Goal: Use online tool/utility: Utilize a website feature to perform a specific function

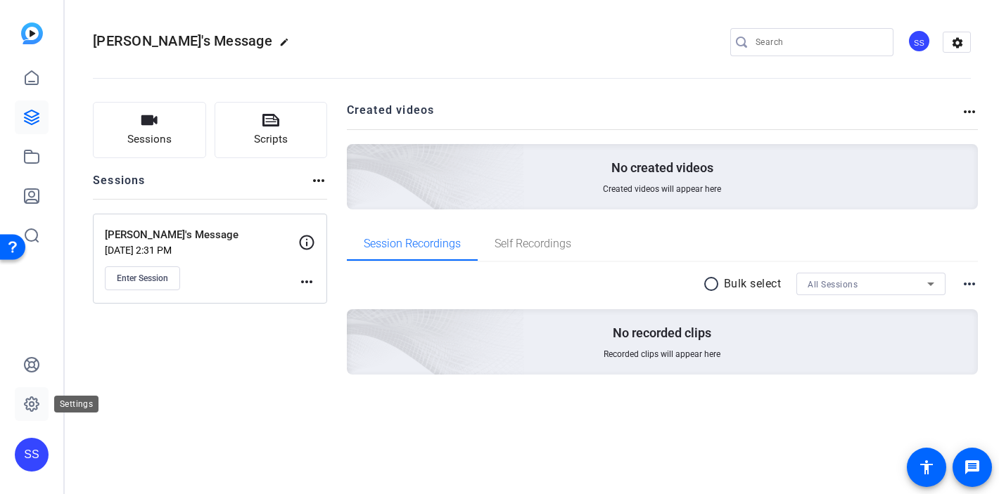
click at [27, 411] on icon at bounding box center [31, 404] width 17 height 17
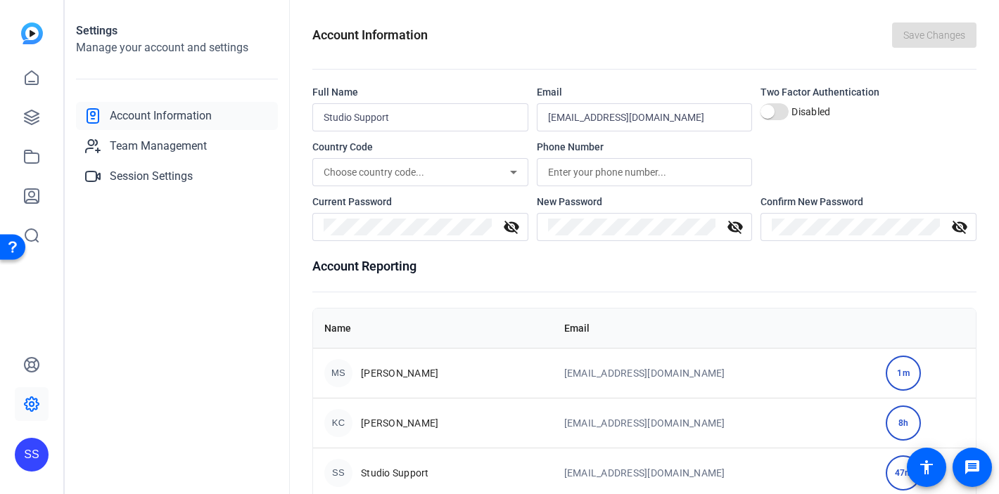
click at [46, 458] on div "SS" at bounding box center [32, 455] width 34 height 34
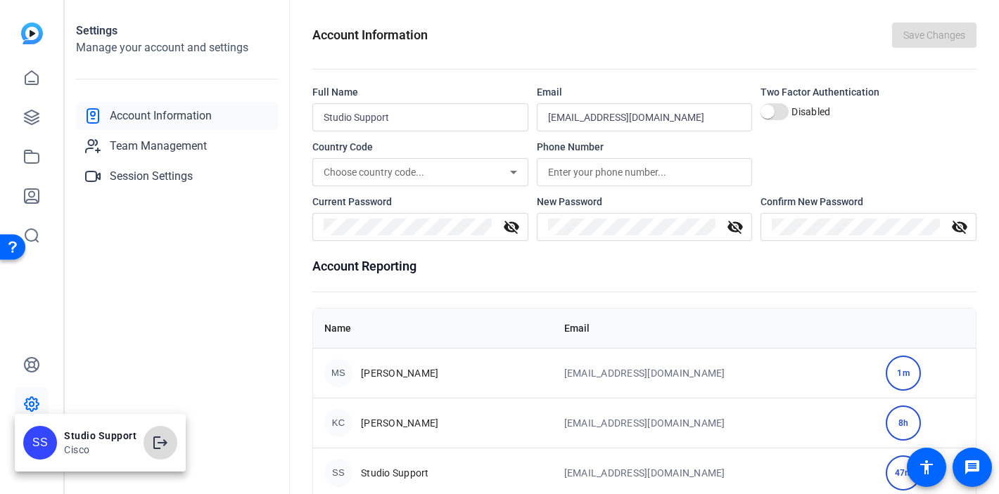
click at [168, 447] on span at bounding box center [160, 443] width 34 height 34
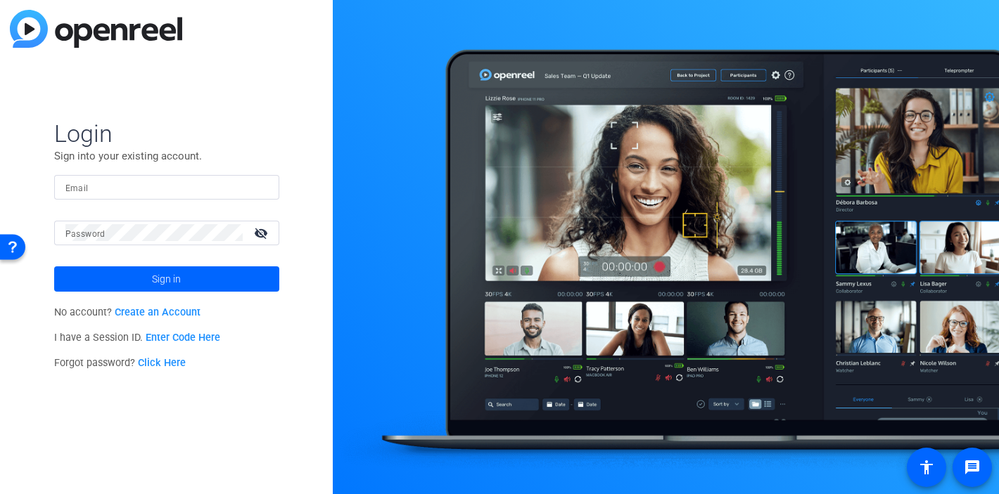
click at [155, 193] on input "Email" at bounding box center [166, 187] width 203 height 17
click at [255, 186] on img at bounding box center [256, 187] width 10 height 17
click at [205, 135] on span "Login" at bounding box center [166, 134] width 225 height 30
click at [252, 191] on div at bounding box center [166, 187] width 203 height 25
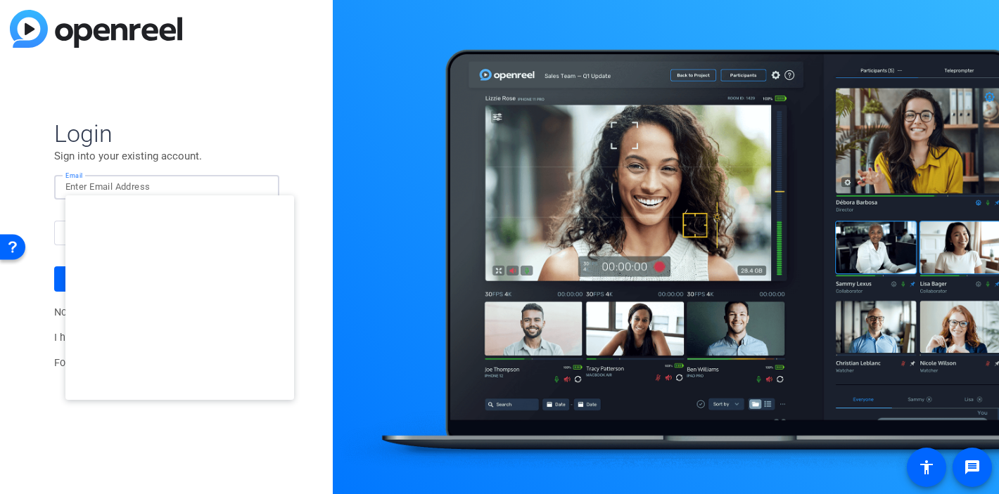
type input "studiosupport+3@openreel.com"
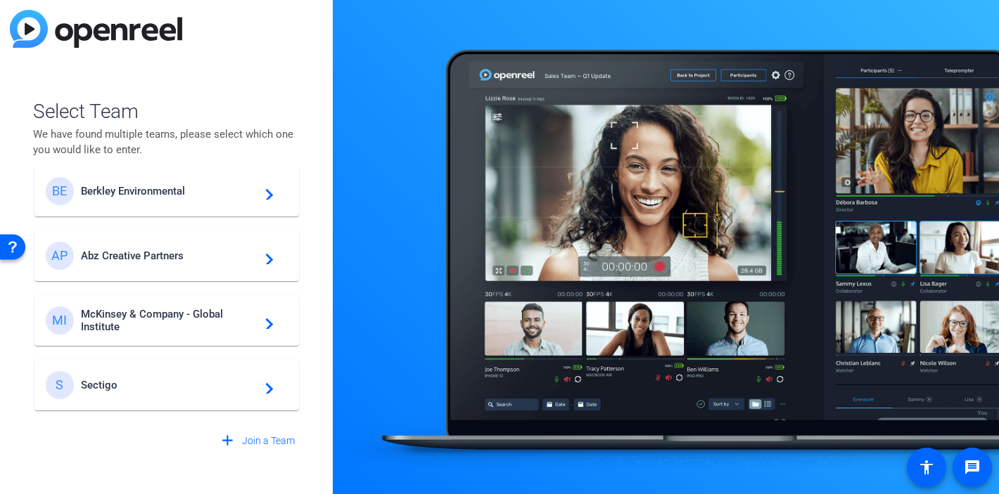
scroll to position [20, 0]
click at [151, 307] on span "McKinsey & Company - Global Institute" at bounding box center [169, 317] width 176 height 25
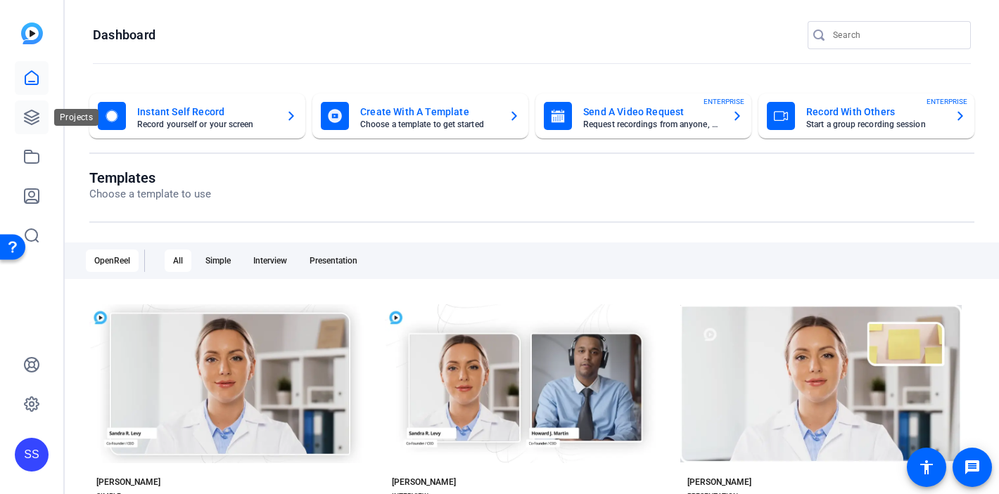
click at [39, 122] on icon at bounding box center [31, 117] width 17 height 17
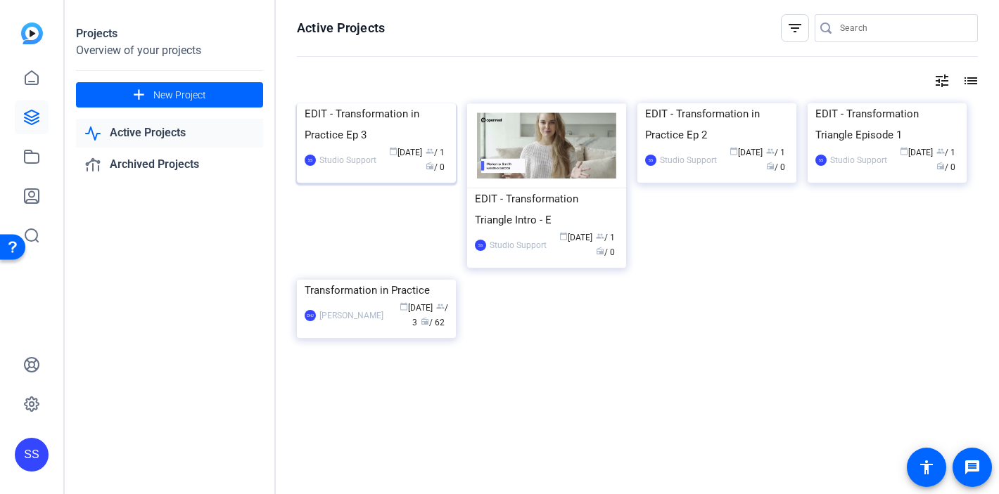
click at [365, 146] on div "EDIT - Transformation in Practice Ep 3" at bounding box center [375, 124] width 143 height 42
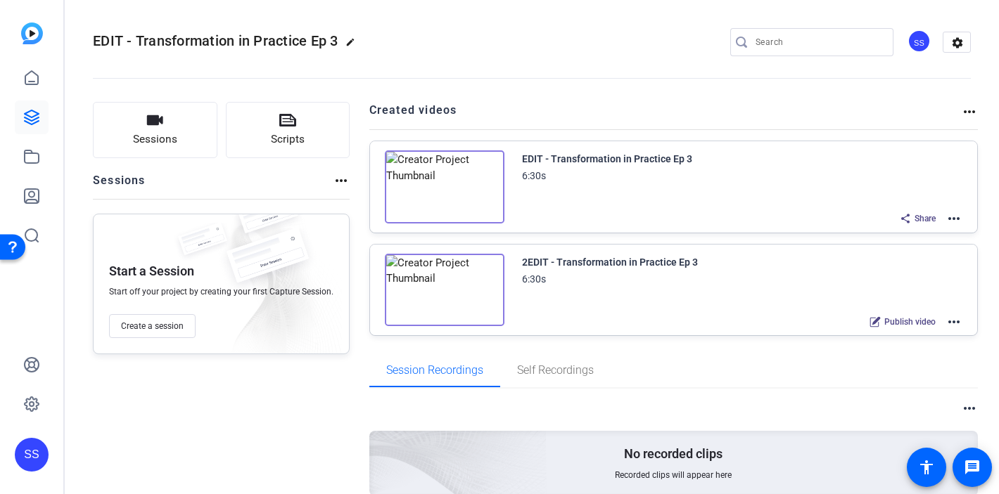
click at [945, 322] on mat-icon "more_horiz" at bounding box center [953, 322] width 17 height 17
click at [948, 218] on div at bounding box center [499, 247] width 999 height 494
click at [948, 218] on mat-icon "more_horiz" at bounding box center [953, 218] width 17 height 17
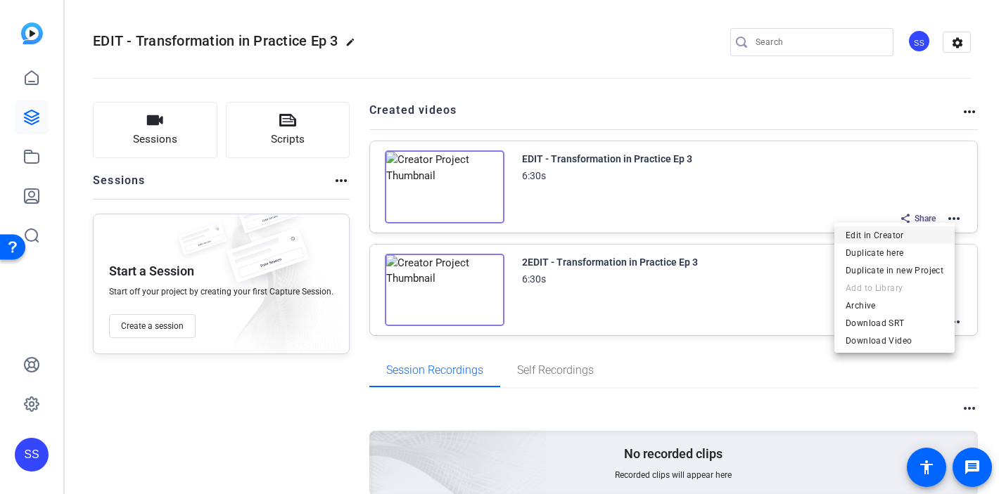
click at [912, 231] on span "Edit in Creator" at bounding box center [894, 235] width 98 height 17
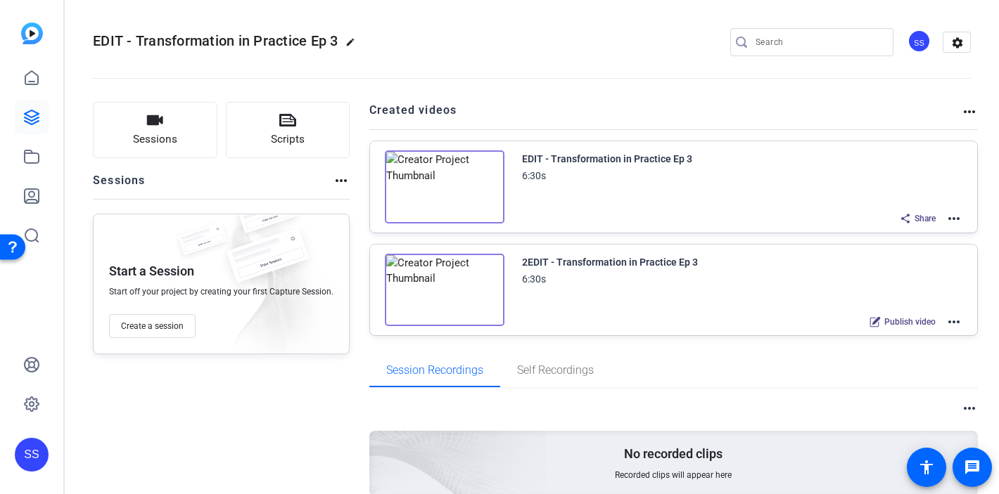
click at [947, 221] on mat-icon "more_horiz" at bounding box center [953, 218] width 17 height 17
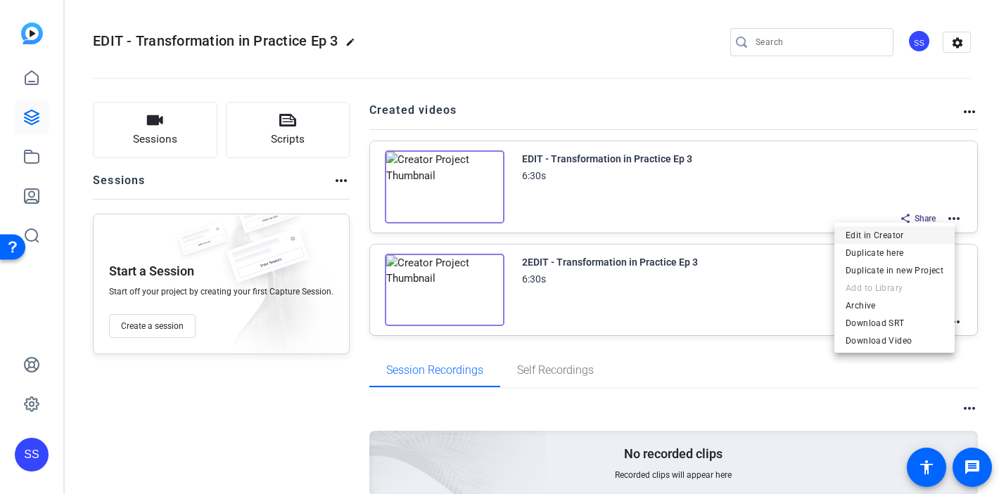
click at [905, 234] on span "Edit in Creator" at bounding box center [894, 235] width 98 height 17
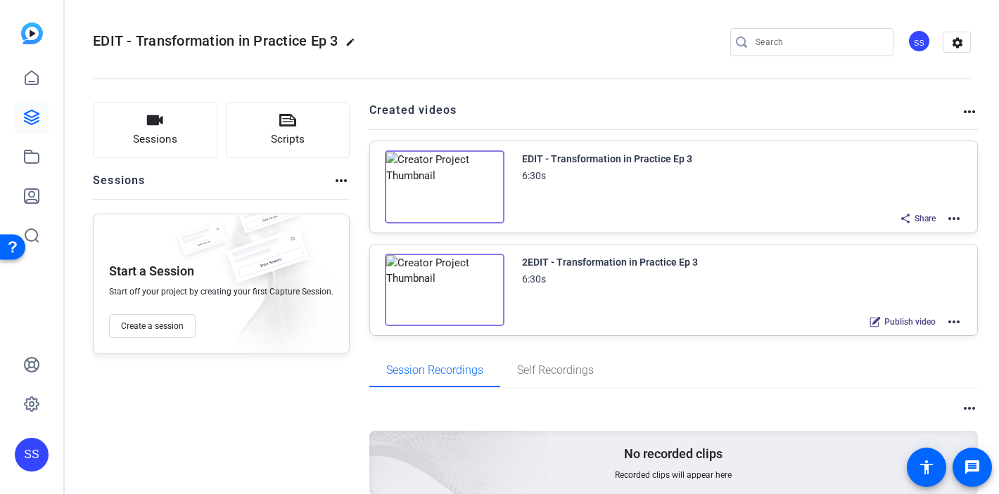
click at [40, 454] on div "SS" at bounding box center [32, 455] width 34 height 34
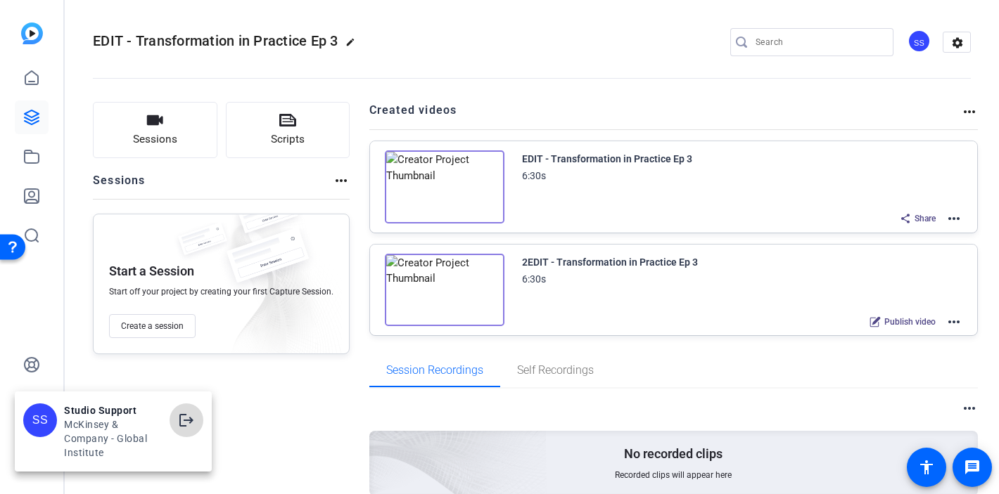
click at [187, 419] on mat-icon "logout" at bounding box center [186, 420] width 17 height 17
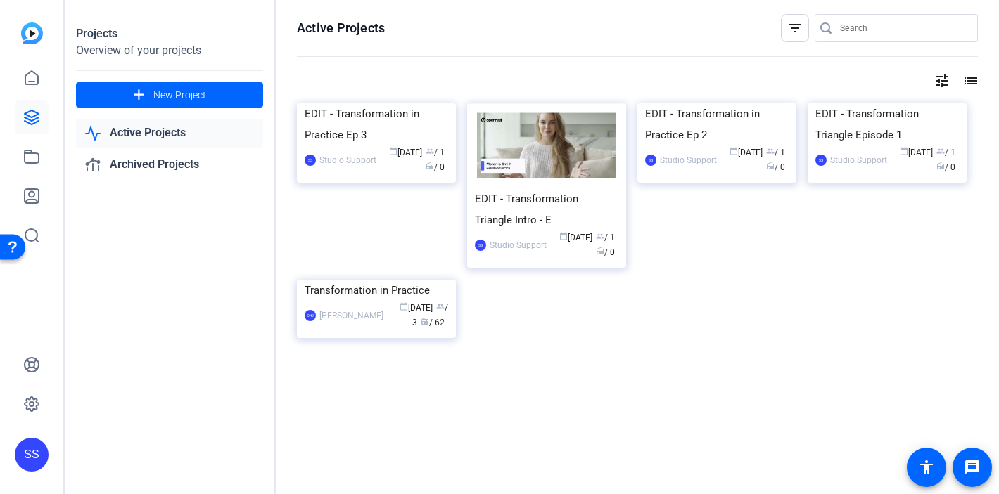
click at [396, 301] on div "Transformation in Practice" at bounding box center [375, 290] width 143 height 21
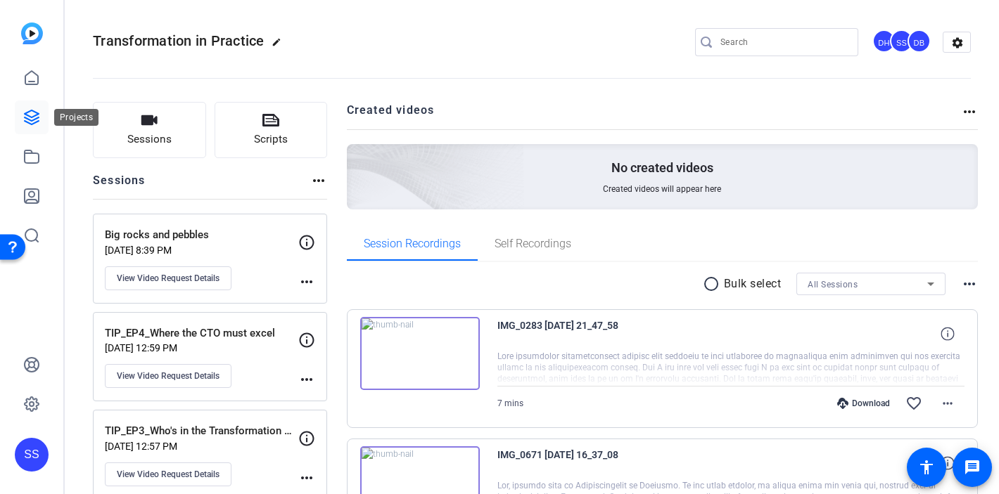
click at [41, 117] on link at bounding box center [32, 118] width 34 height 34
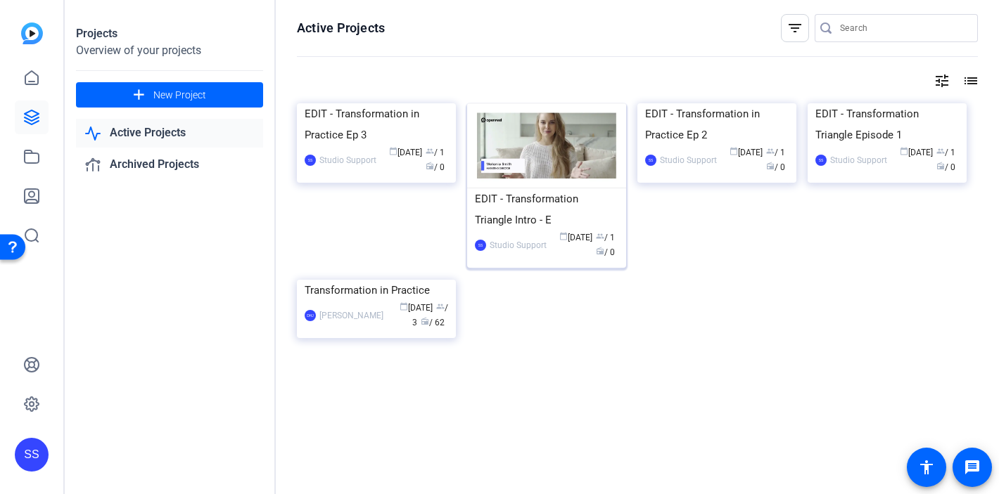
click at [520, 224] on div "EDIT - Transformation Triangle Intro - E" at bounding box center [546, 209] width 143 height 42
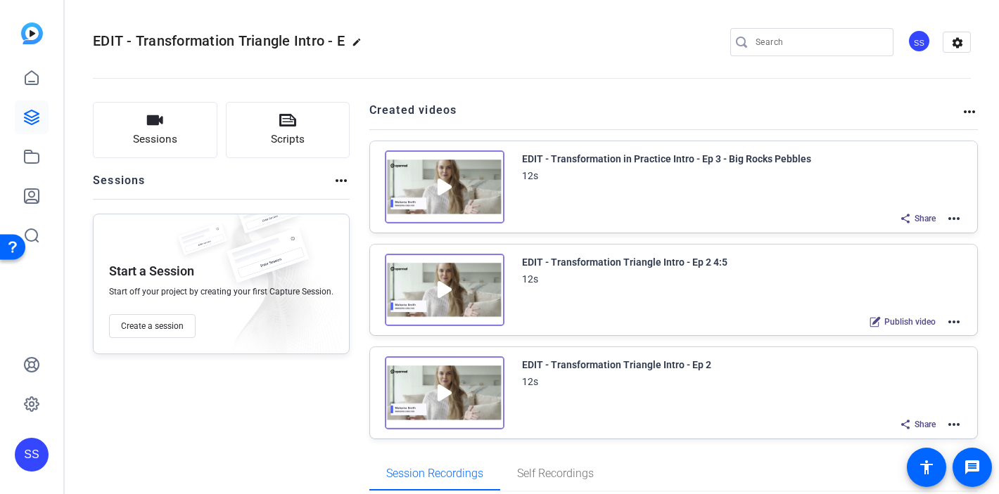
click at [945, 218] on mat-icon "more_horiz" at bounding box center [953, 218] width 17 height 17
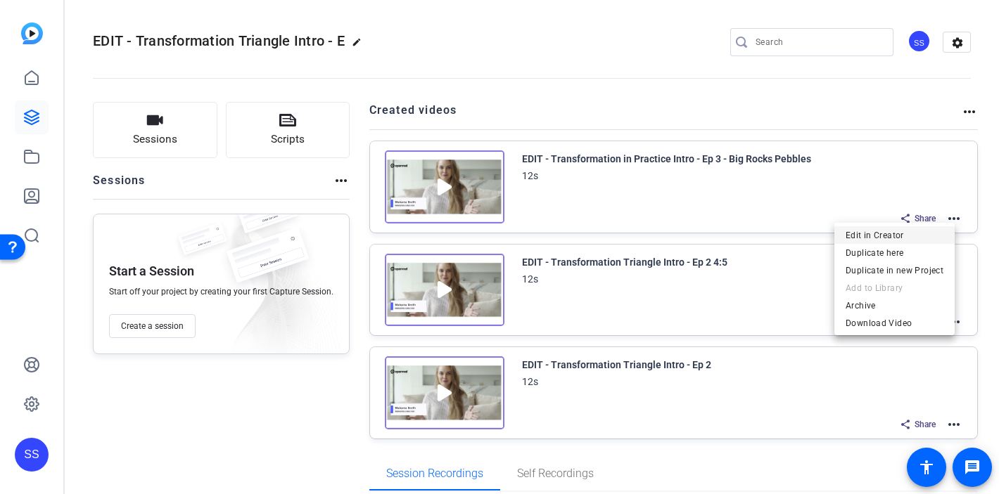
click at [900, 238] on span "Edit in Creator" at bounding box center [894, 235] width 98 height 17
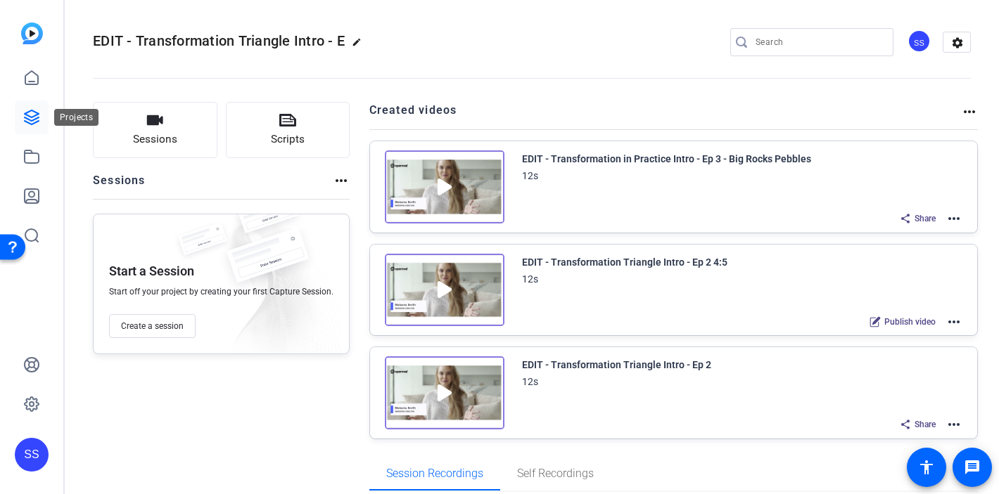
click at [34, 117] on icon at bounding box center [31, 117] width 17 height 17
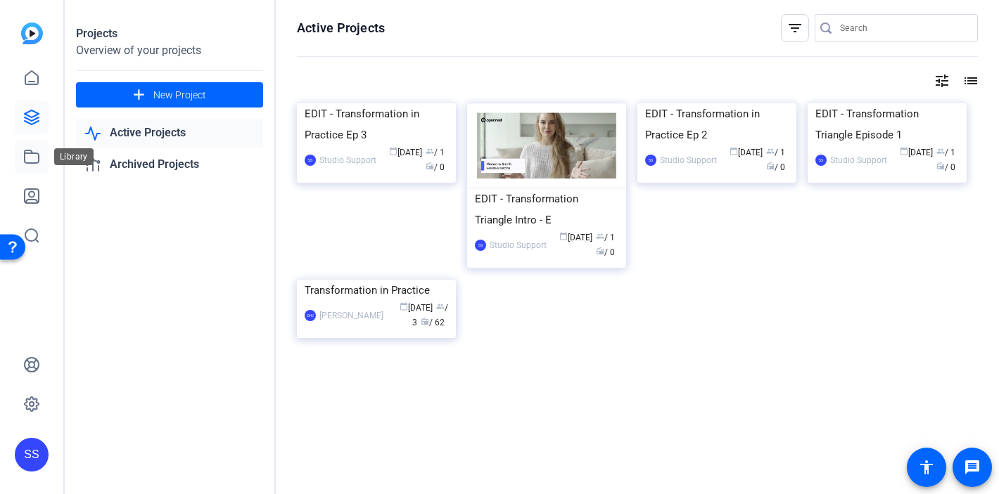
click at [37, 158] on icon at bounding box center [31, 156] width 17 height 17
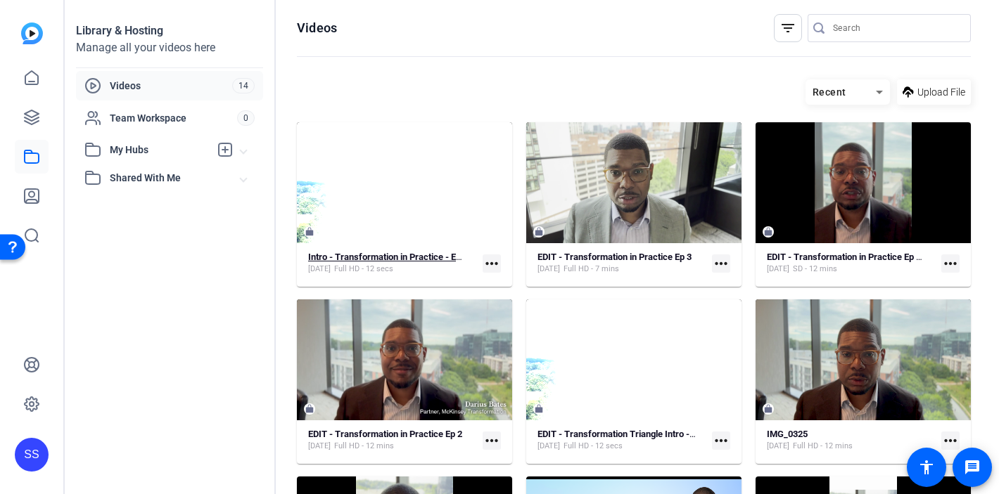
click at [386, 258] on strong "Intro - Transformation in Practice - Ep 3 - Big Rocks Pebbles" at bounding box center [429, 257] width 242 height 11
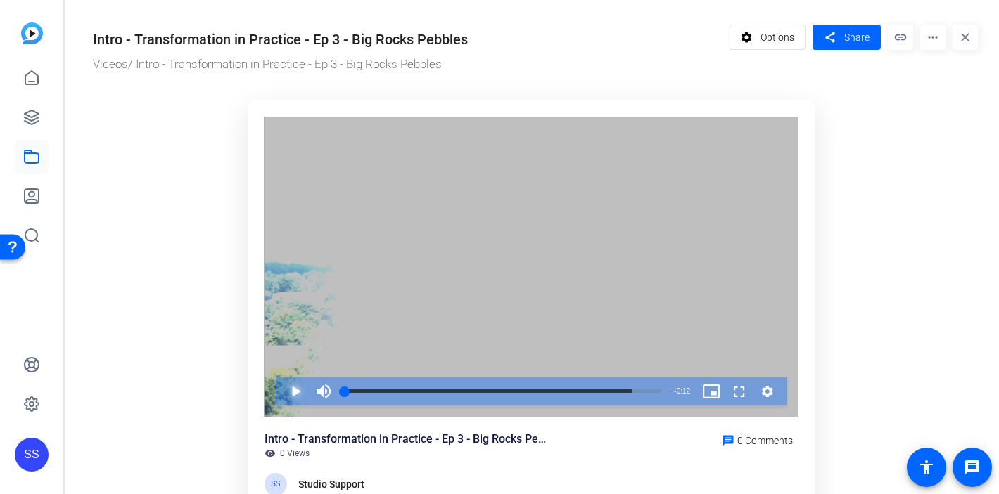
click at [281, 392] on span "Video Player" at bounding box center [281, 392] width 0 height 28
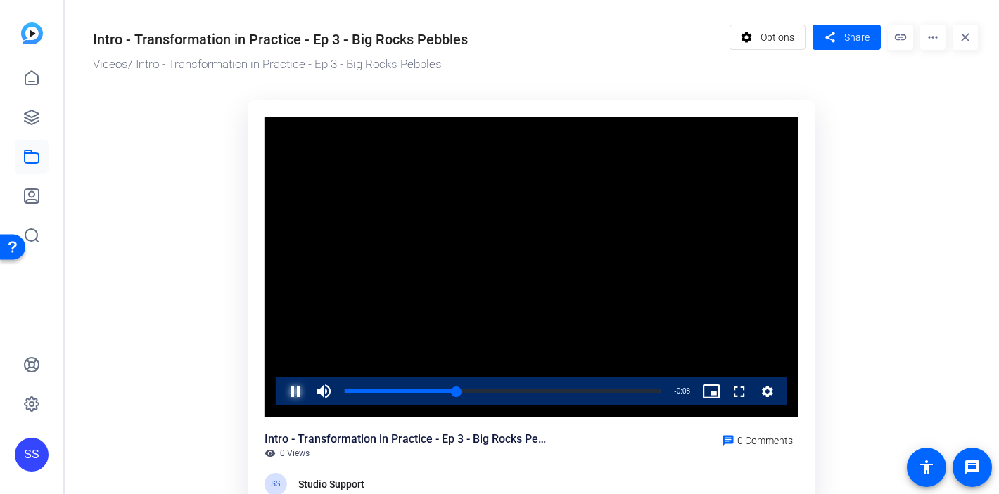
click at [281, 389] on span "Video Player" at bounding box center [281, 392] width 0 height 28
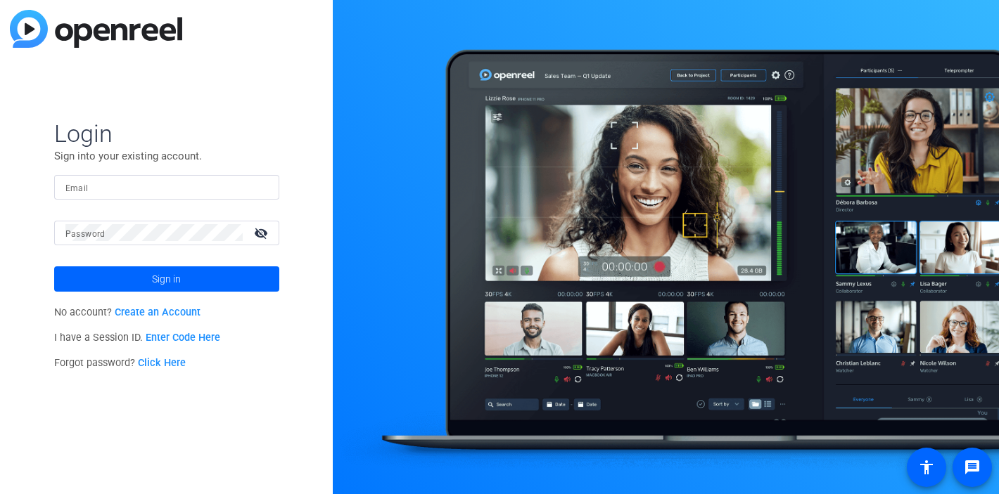
click at [257, 188] on input "Email" at bounding box center [166, 187] width 203 height 17
click at [257, 188] on img at bounding box center [256, 187] width 10 height 17
type input "studiosupport+1@openreel.com"
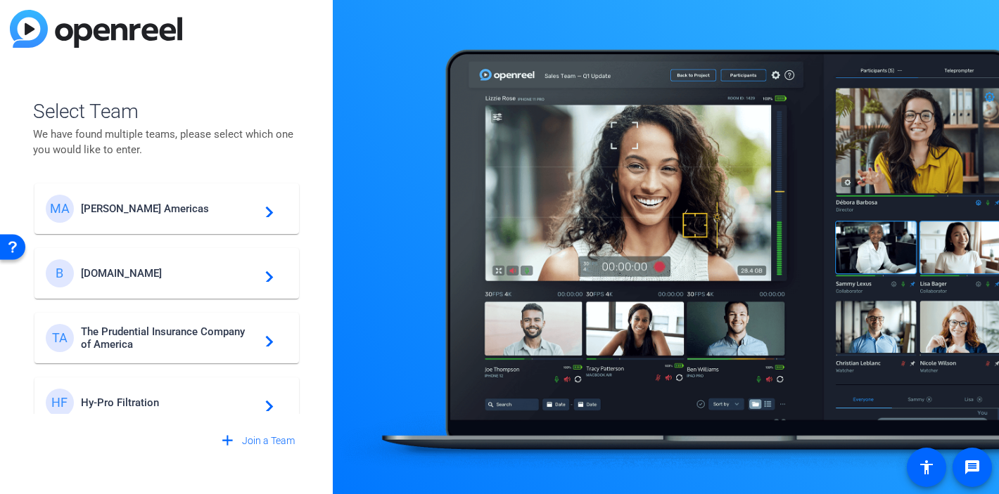
click at [146, 217] on div "MA Messer Americas navigate_next" at bounding box center [167, 209] width 242 height 28
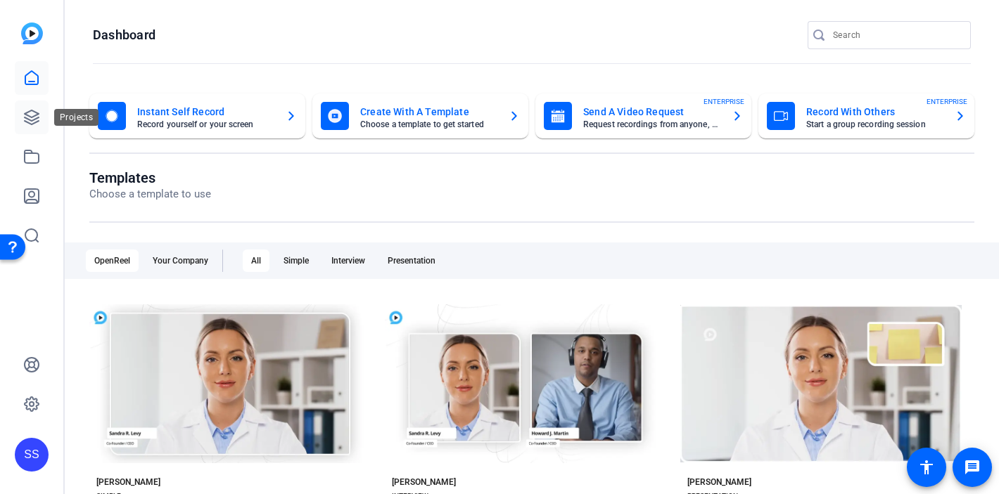
click at [33, 121] on icon at bounding box center [31, 117] width 17 height 17
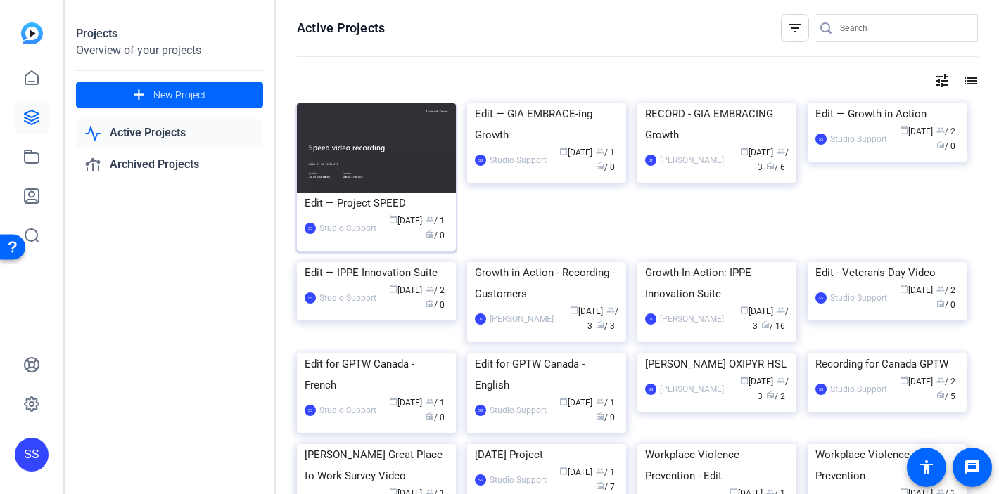
click at [383, 204] on div "Edit — Project SPEED" at bounding box center [375, 203] width 143 height 21
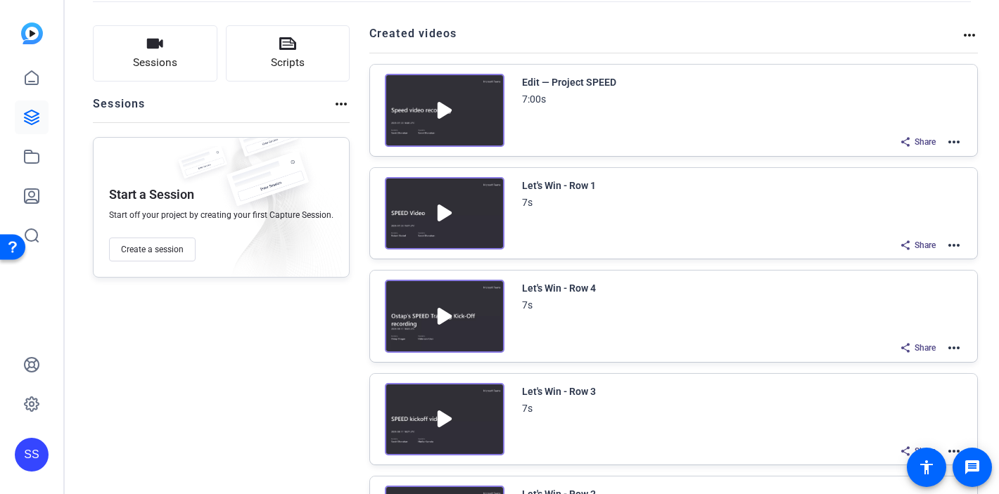
scroll to position [23, 0]
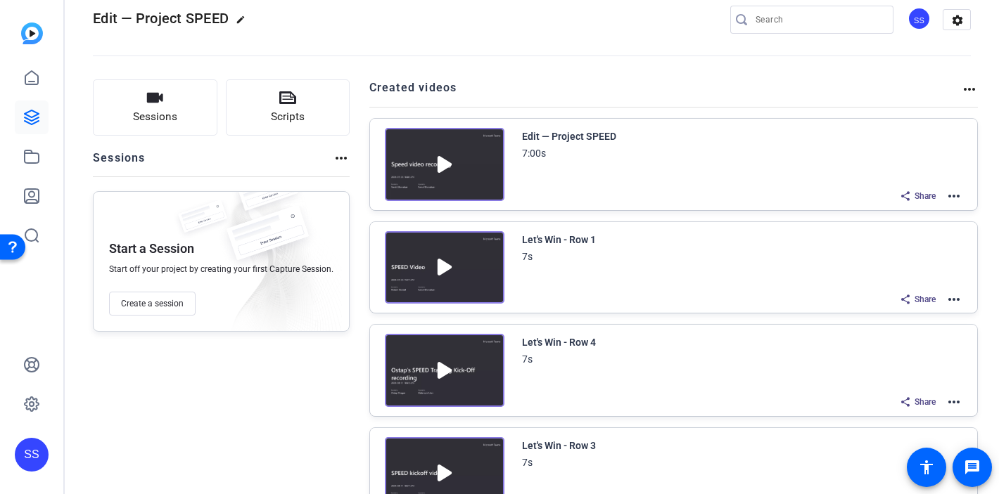
click at [945, 198] on mat-icon "more_horiz" at bounding box center [953, 196] width 17 height 17
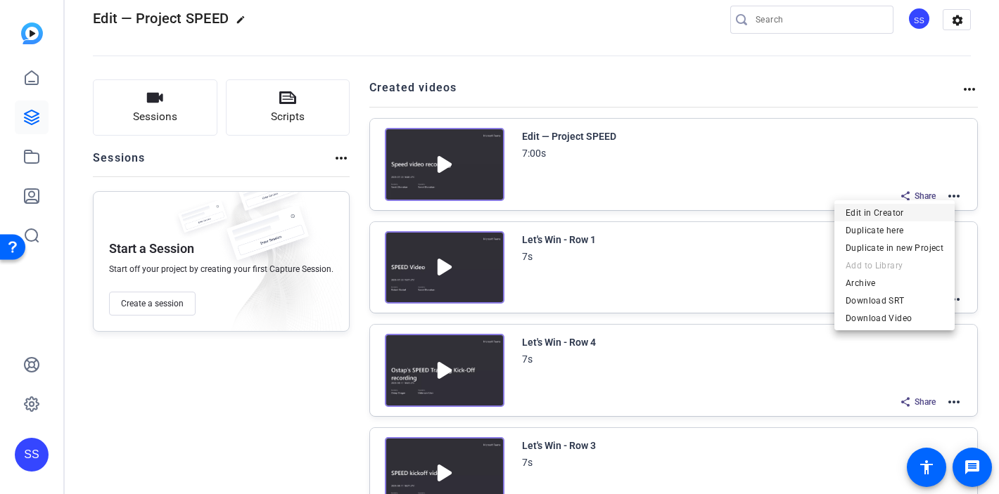
click at [911, 214] on span "Edit in Creator" at bounding box center [894, 213] width 98 height 17
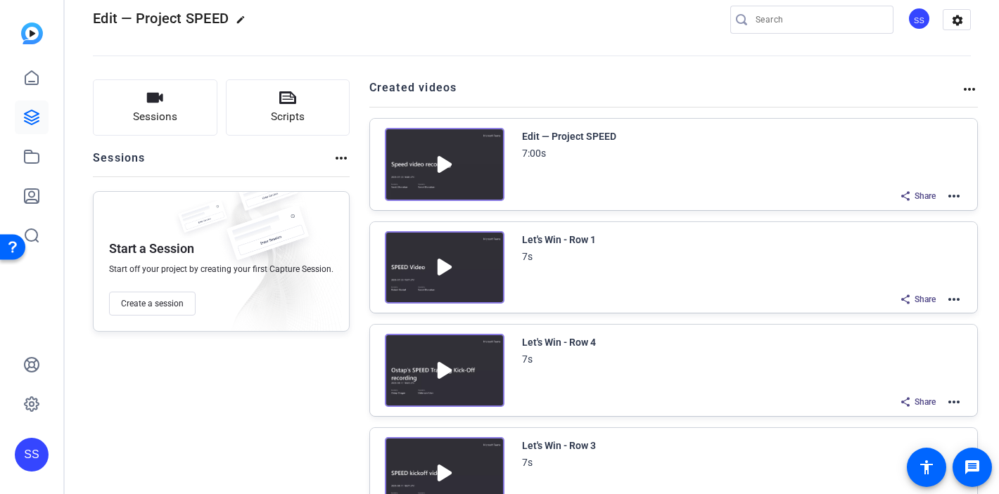
click at [35, 453] on div "SS" at bounding box center [32, 455] width 34 height 34
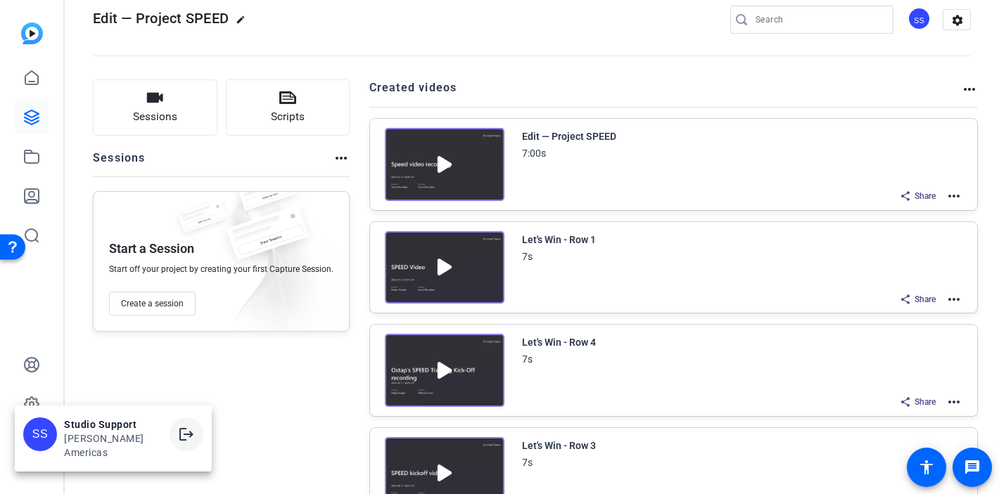
click at [178, 443] on mat-icon "logout" at bounding box center [186, 434] width 17 height 17
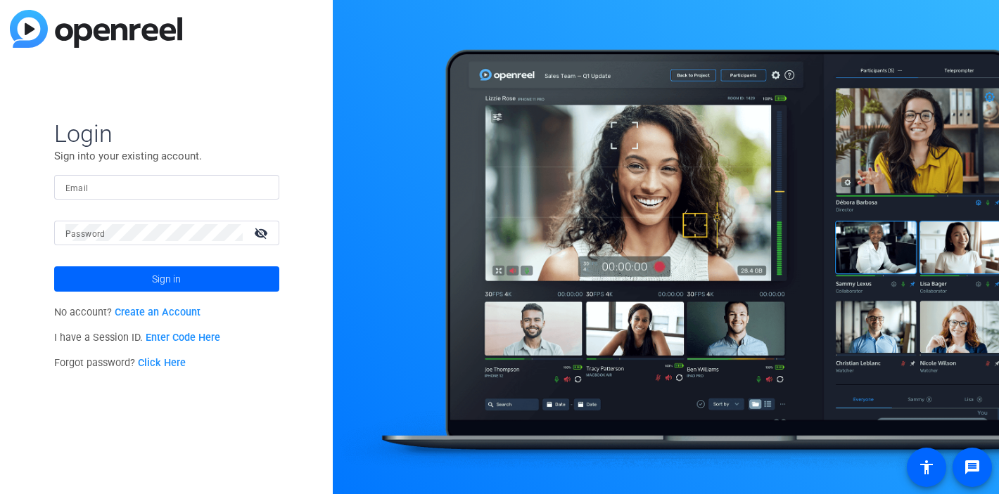
click at [243, 190] on input "Email" at bounding box center [166, 187] width 203 height 17
click at [256, 188] on img at bounding box center [256, 187] width 10 height 17
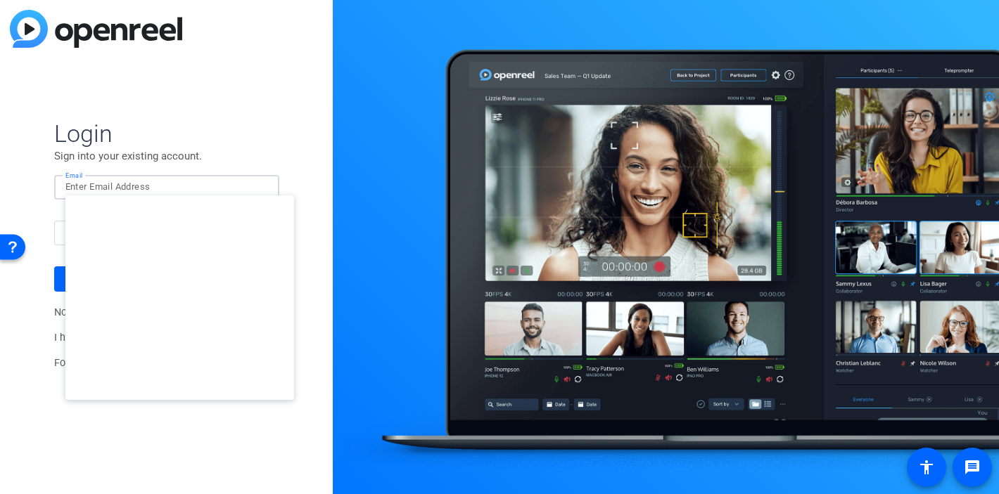
type input "studiosupport+3@openreel.com"
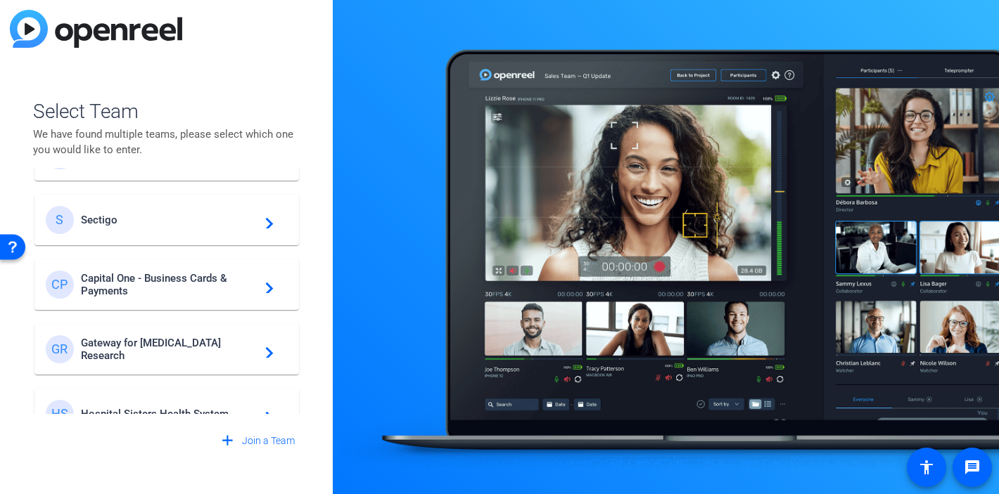
scroll to position [404, 0]
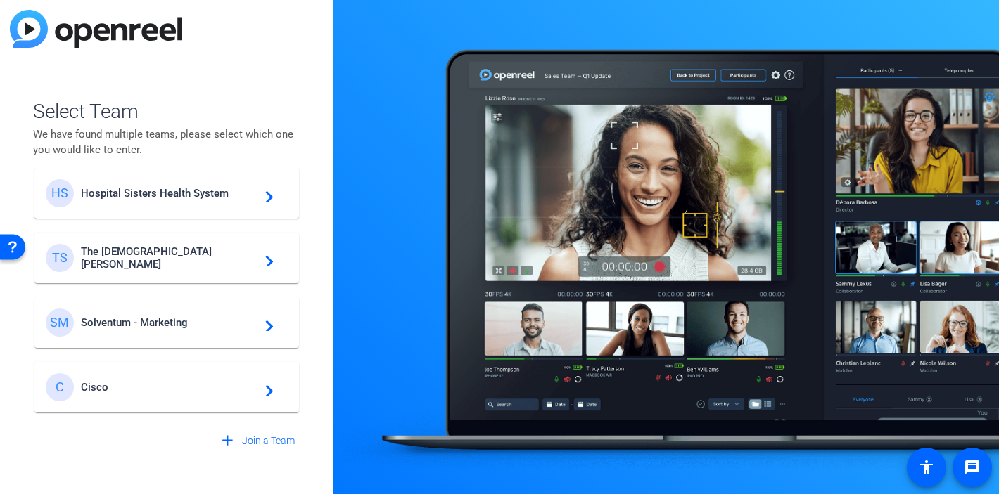
click at [173, 371] on mat-card-content "C Cisco navigate_next" at bounding box center [166, 387] width 264 height 51
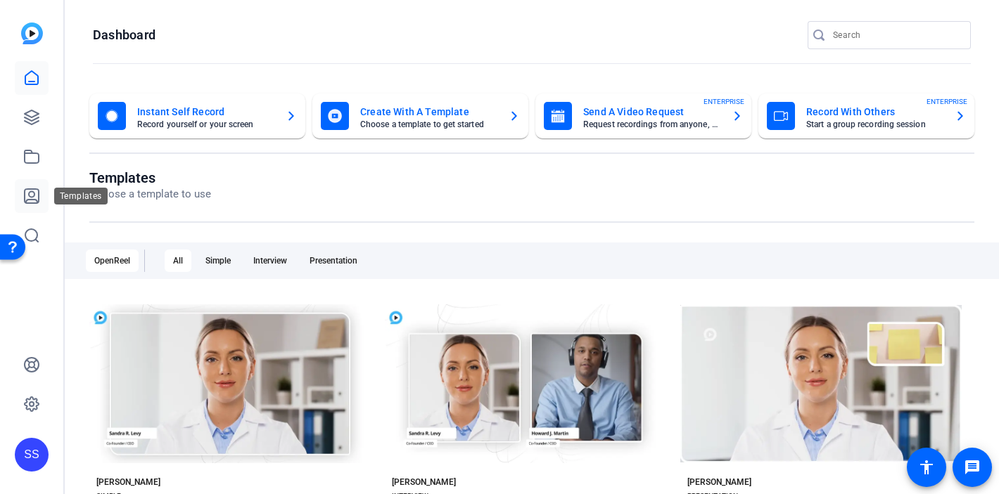
click at [36, 197] on icon at bounding box center [31, 196] width 17 height 17
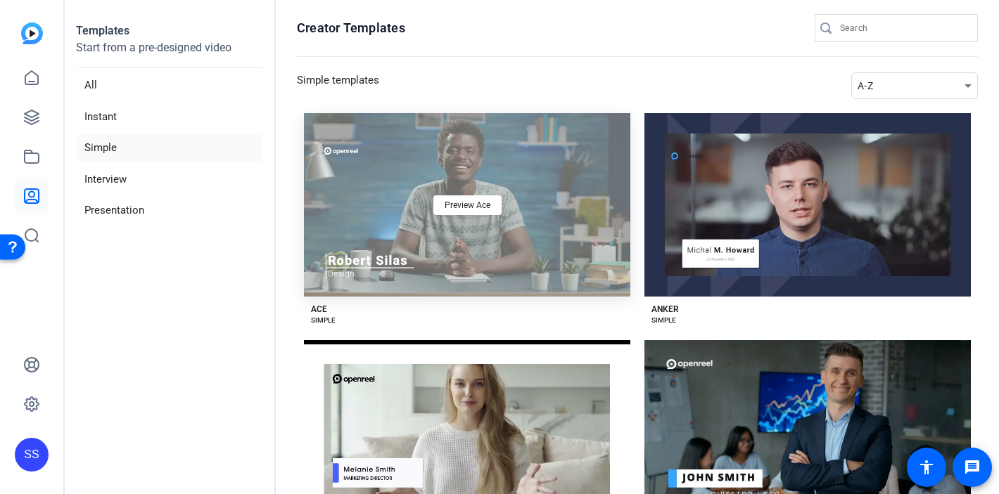
click at [453, 226] on div "Preview Ace" at bounding box center [467, 205] width 326 height 184
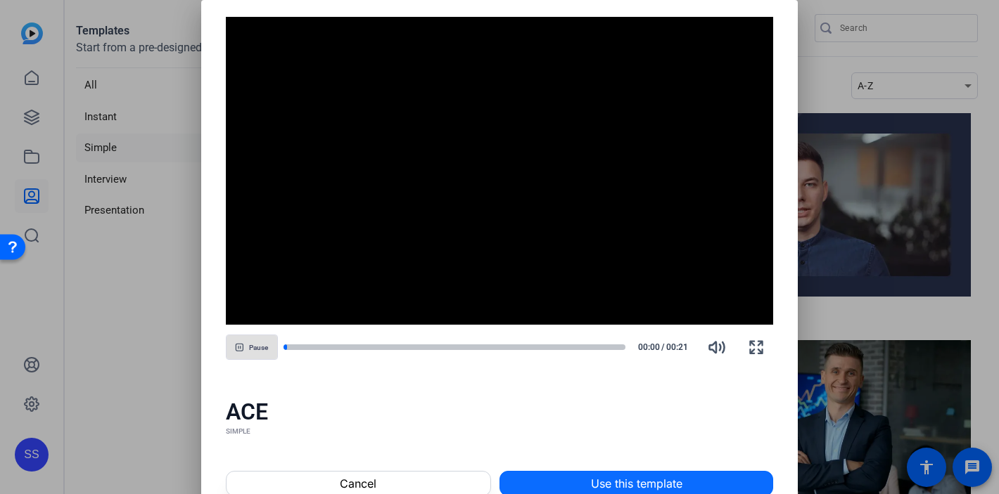
click at [628, 480] on span "Use this template" at bounding box center [636, 483] width 91 height 17
